Goal: Information Seeking & Learning: Learn about a topic

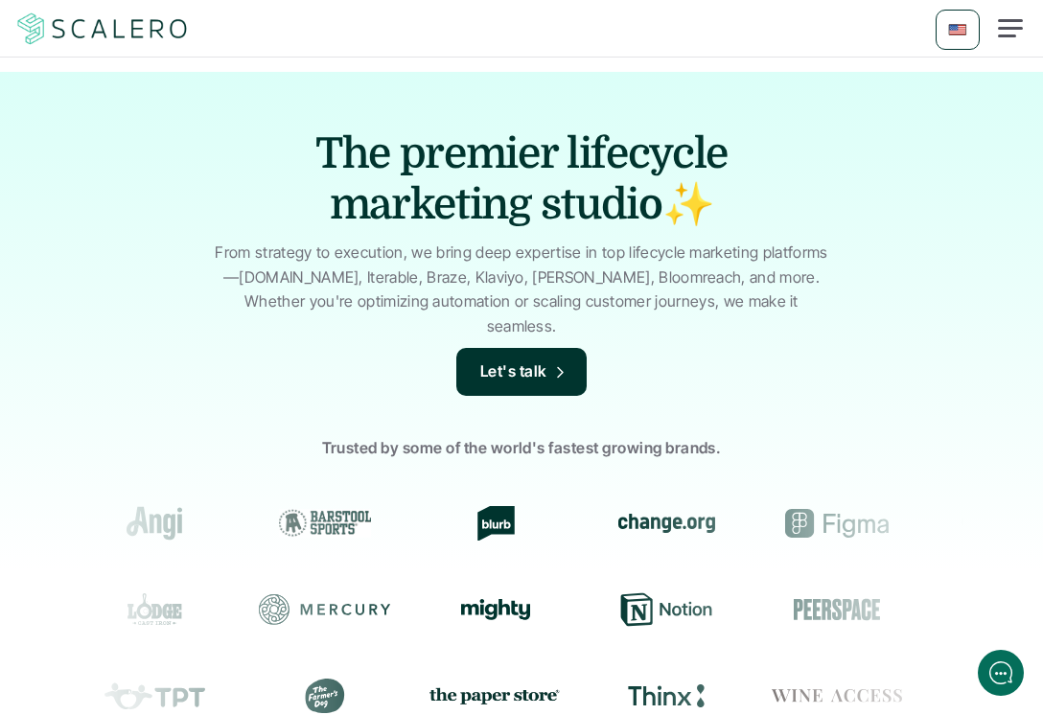
click at [1009, 26] on div at bounding box center [1010, 29] width 46 height 46
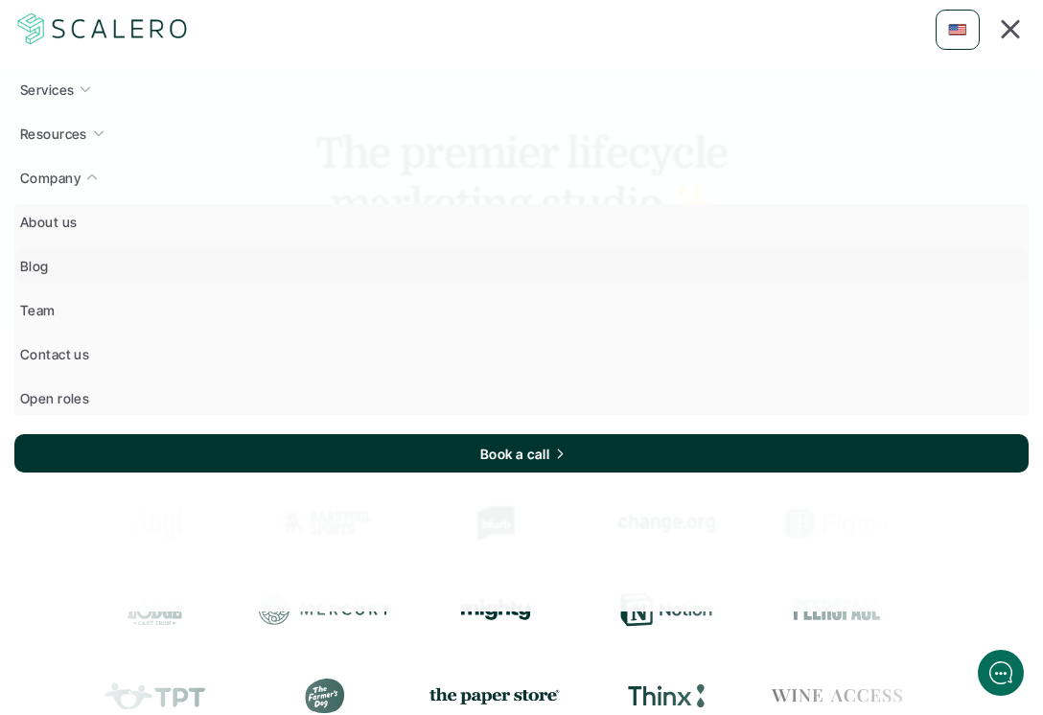
click at [35, 268] on p "Blog" at bounding box center [34, 266] width 29 height 20
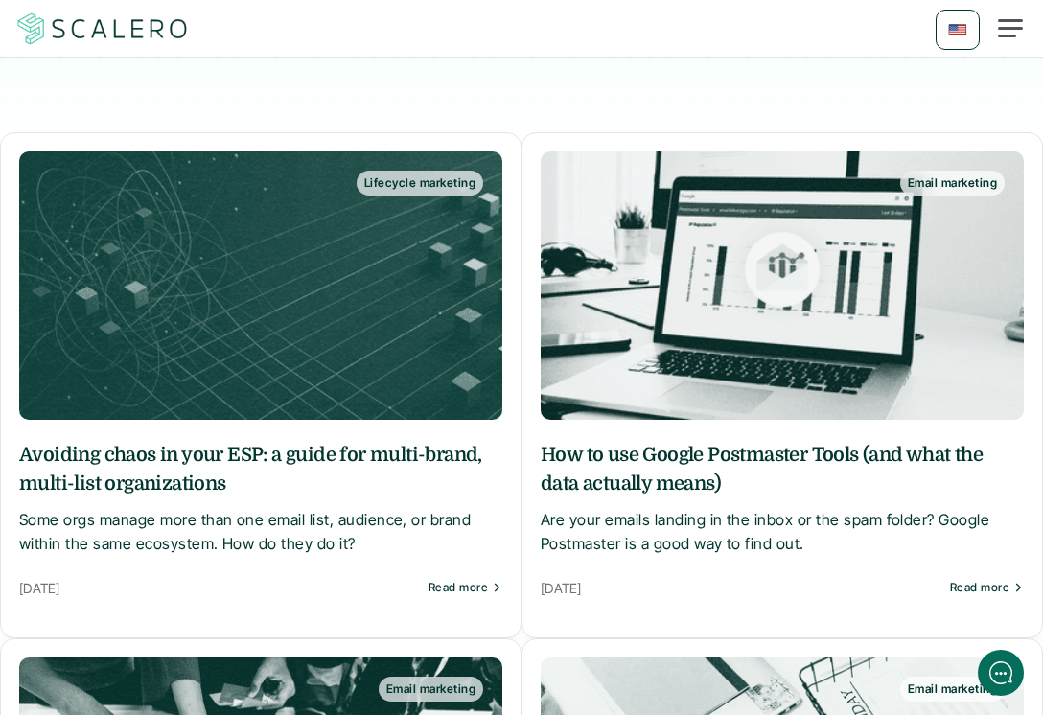
scroll to position [287, 0]
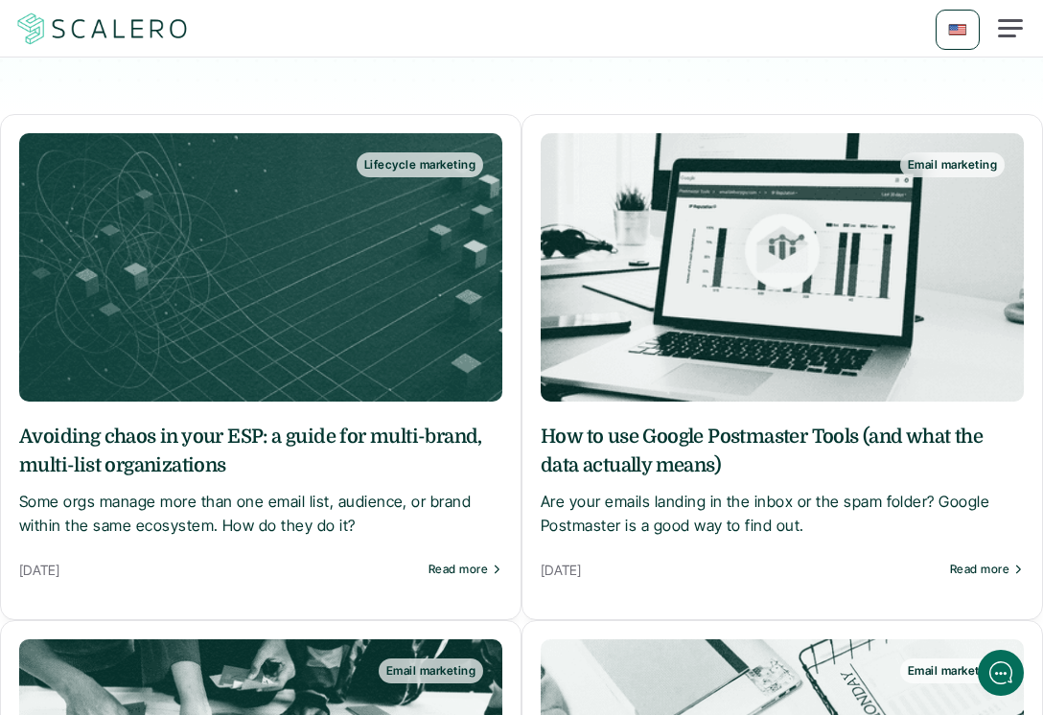
click at [157, 425] on h5 "Avoiding chaos in your ESP: a guide for multi-brand, multi-list organizations" at bounding box center [260, 452] width 483 height 58
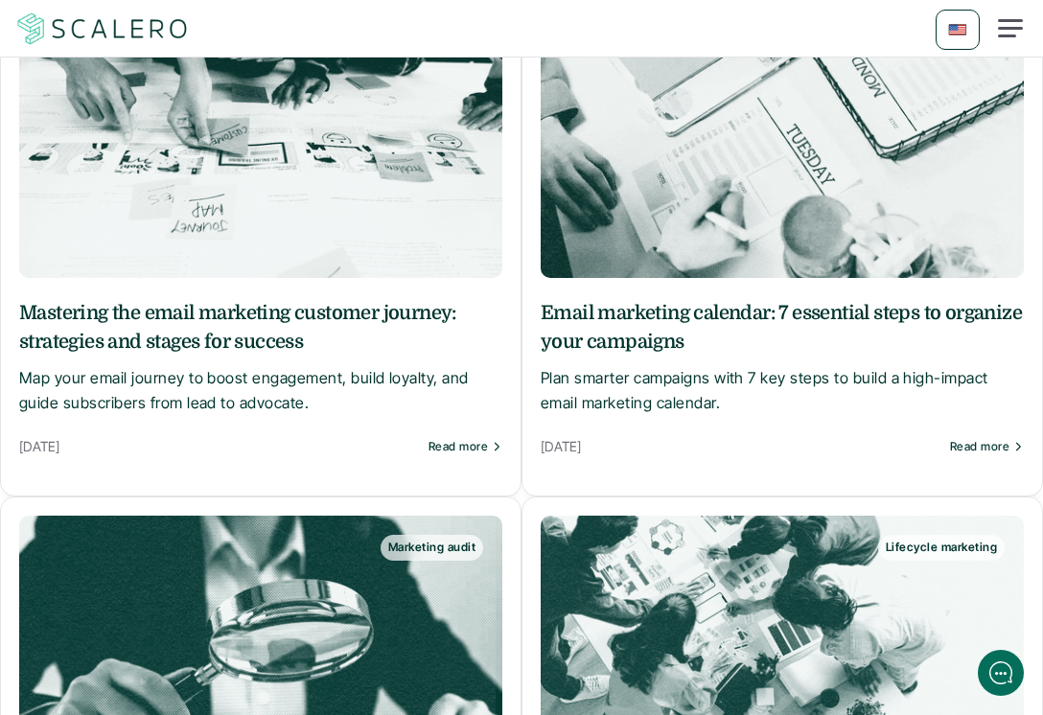
scroll to position [921, 0]
